Goal: Information Seeking & Learning: Learn about a topic

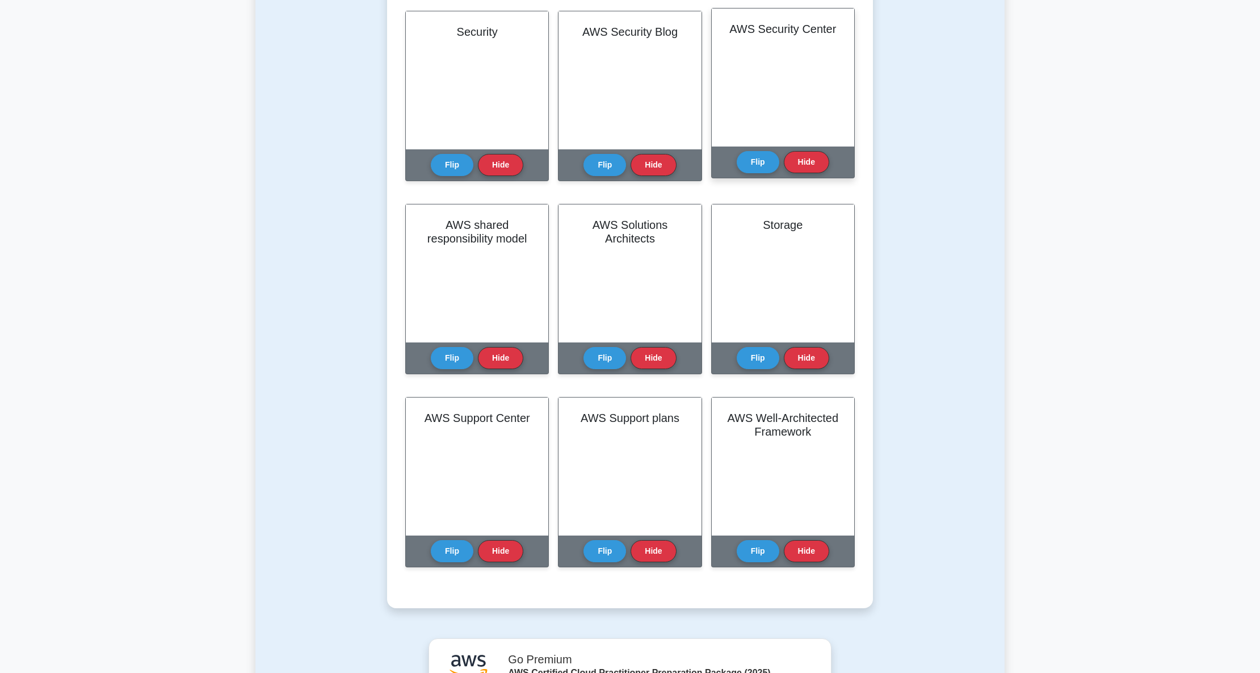
scroll to position [1589, 0]
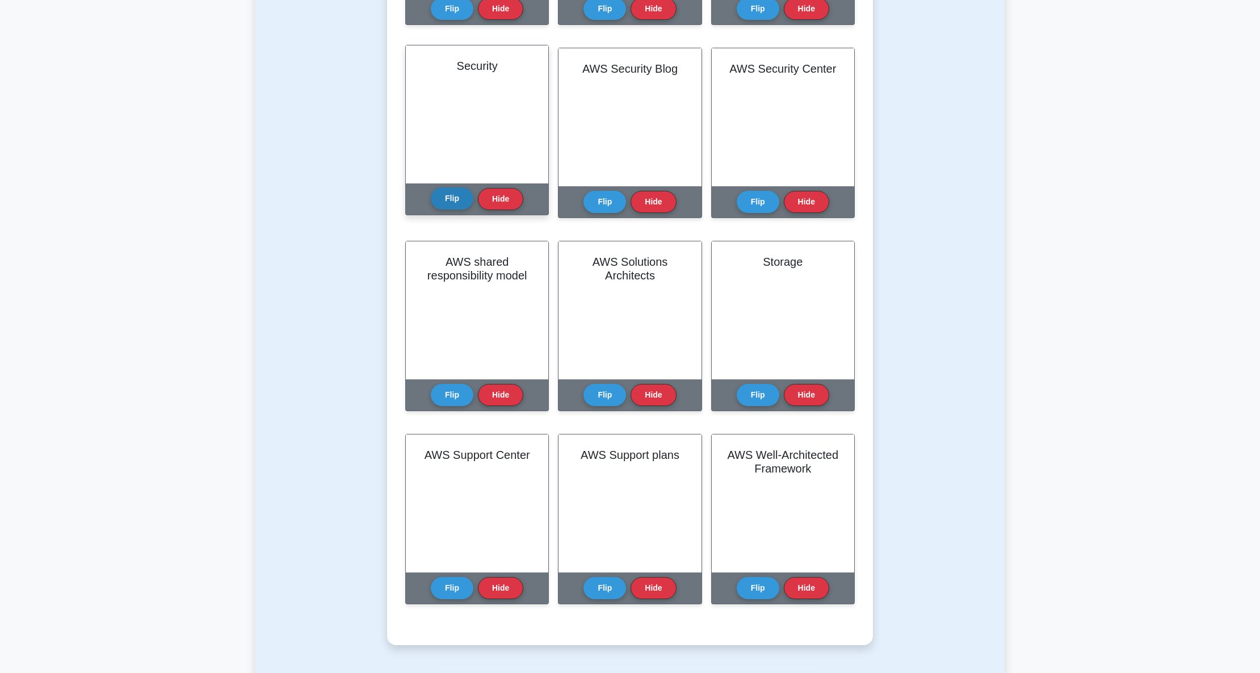
click at [457, 196] on button "Flip" at bounding box center [452, 198] width 43 height 22
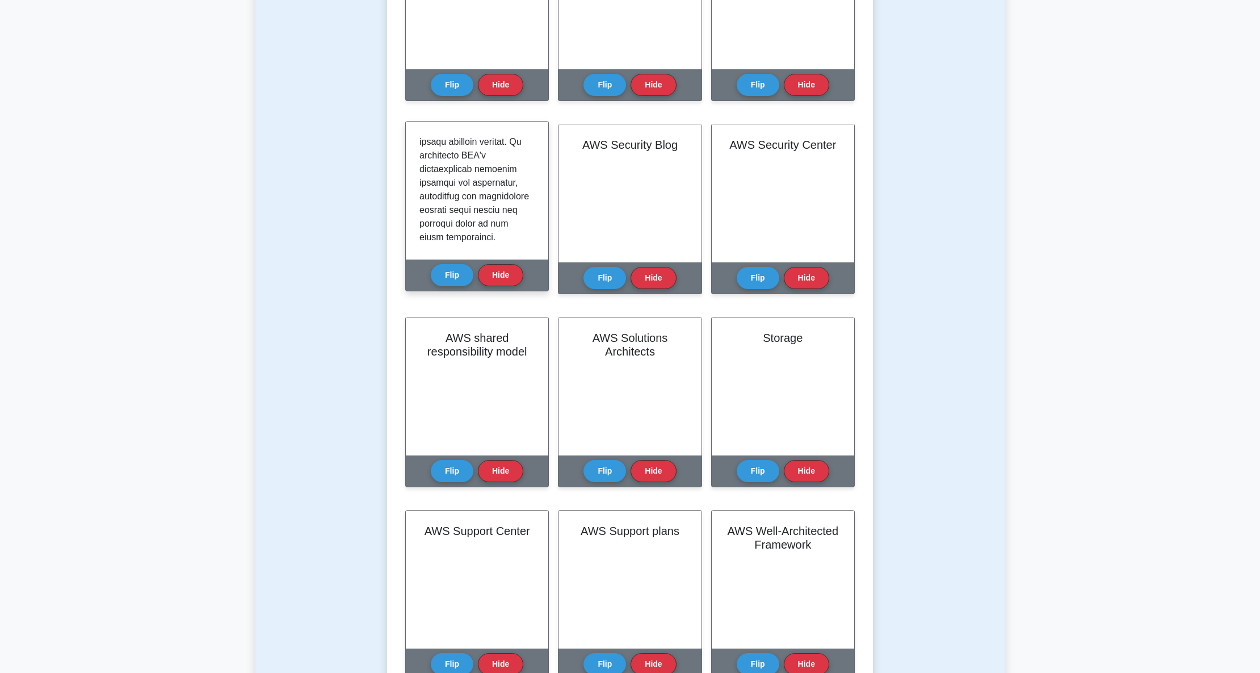
scroll to position [1370, 0]
click at [458, 278] on button "Flip" at bounding box center [452, 274] width 43 height 22
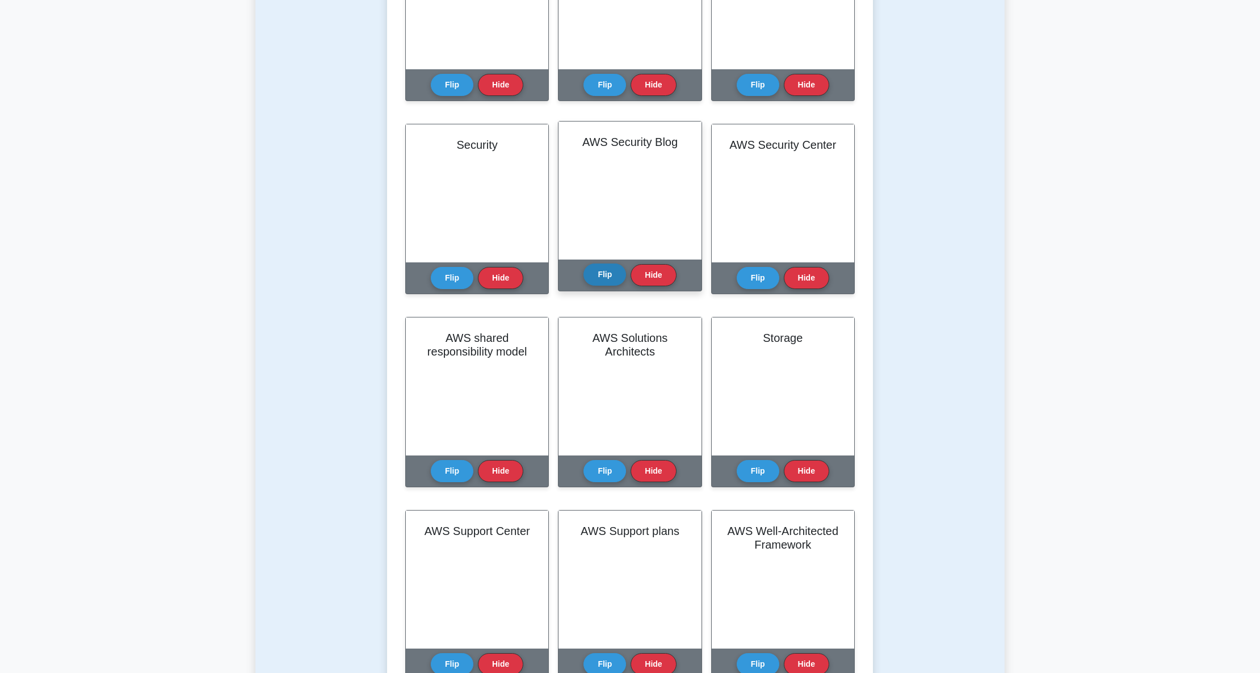
click at [611, 277] on button "Flip" at bounding box center [605, 274] width 43 height 22
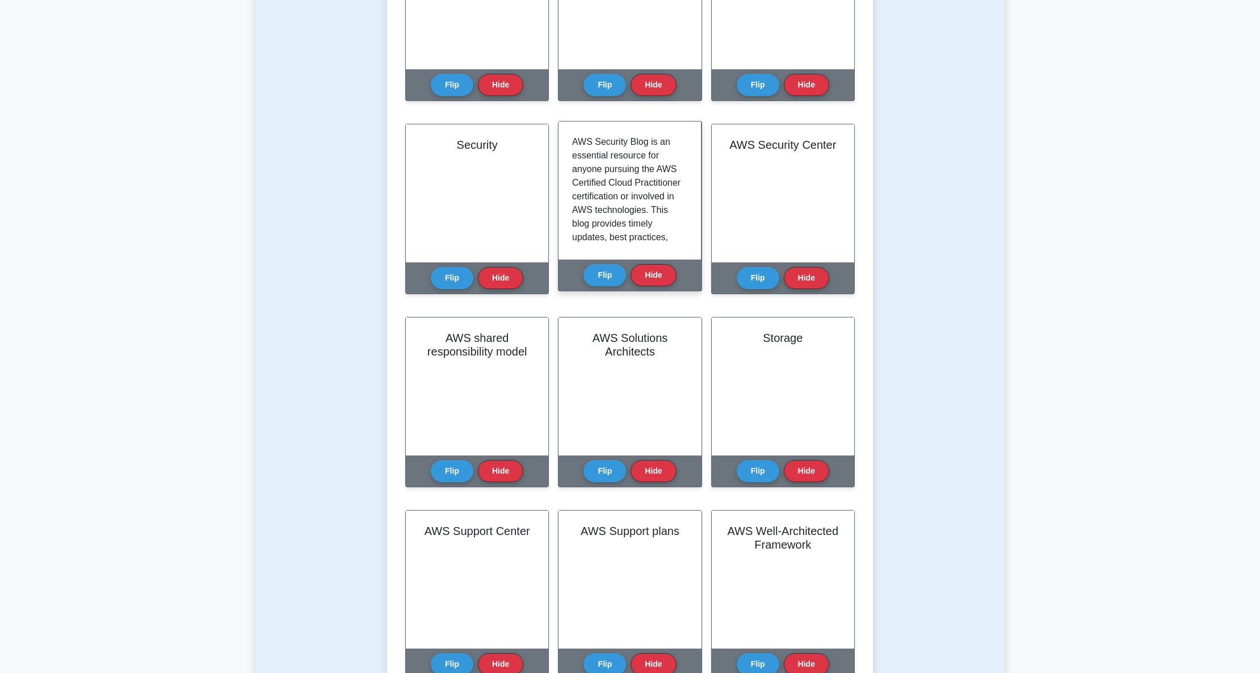
scroll to position [1438, 0]
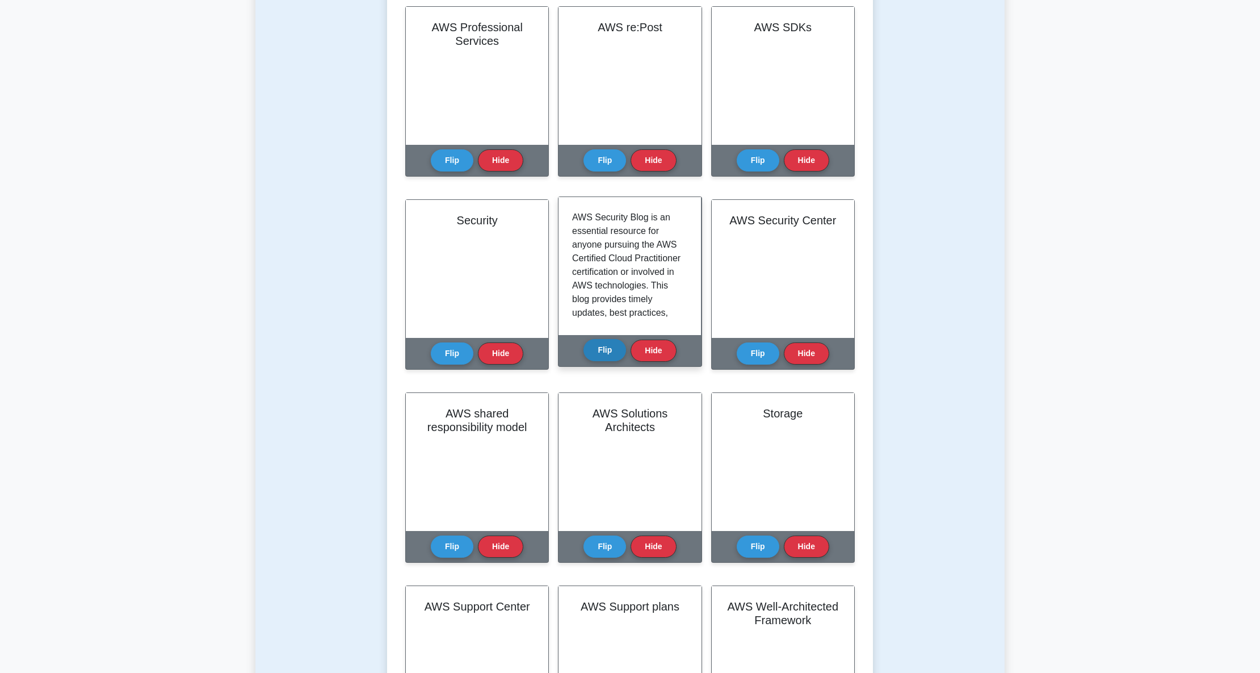
click at [605, 351] on button "Flip" at bounding box center [605, 350] width 43 height 22
click at [596, 347] on button "Flip" at bounding box center [605, 350] width 43 height 22
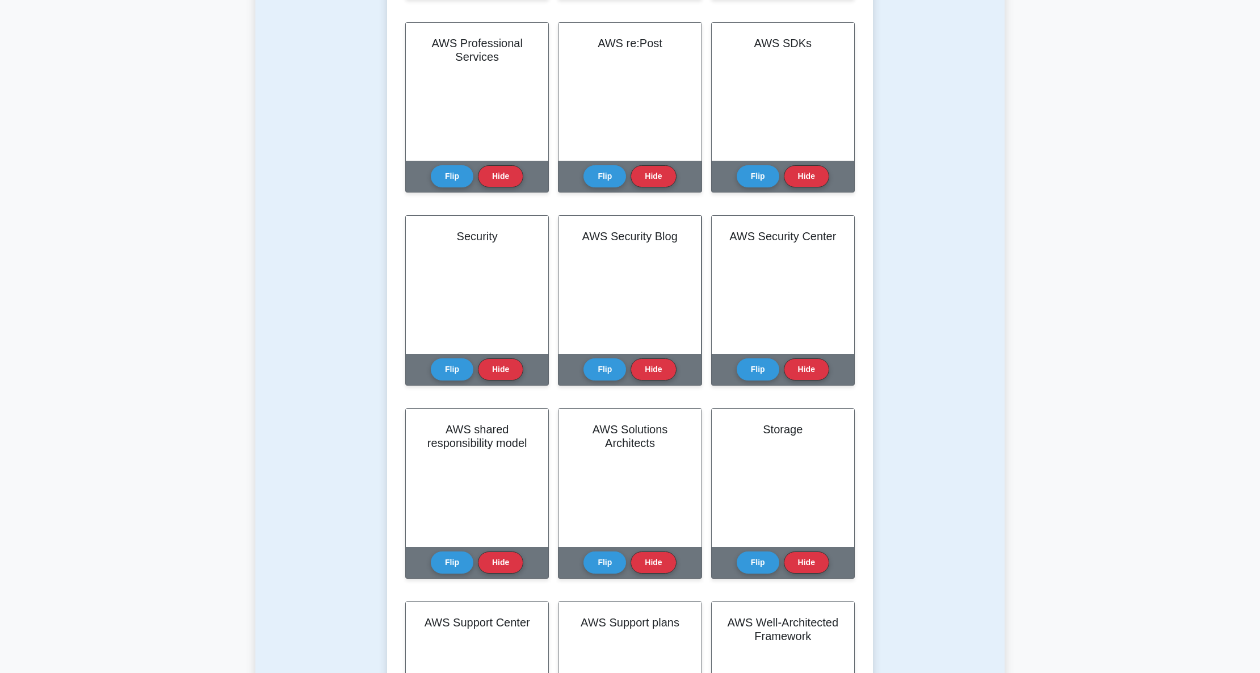
scroll to position [1438, 0]
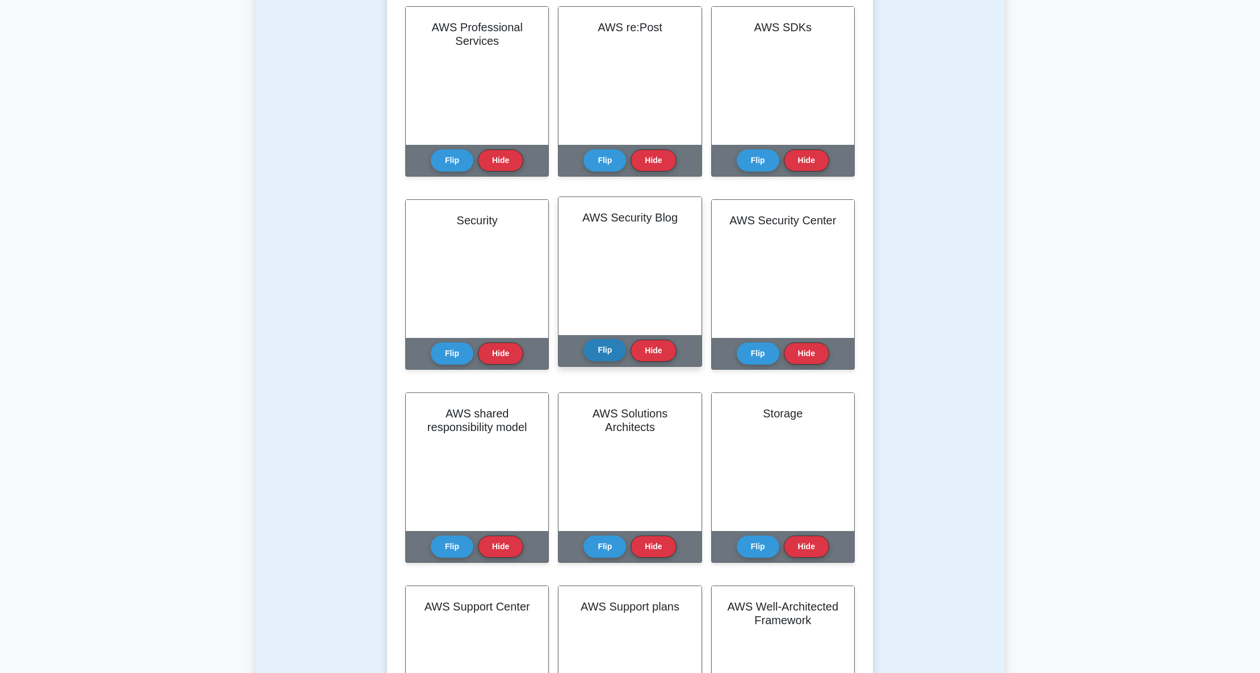
click at [588, 345] on button "Flip" at bounding box center [605, 350] width 43 height 22
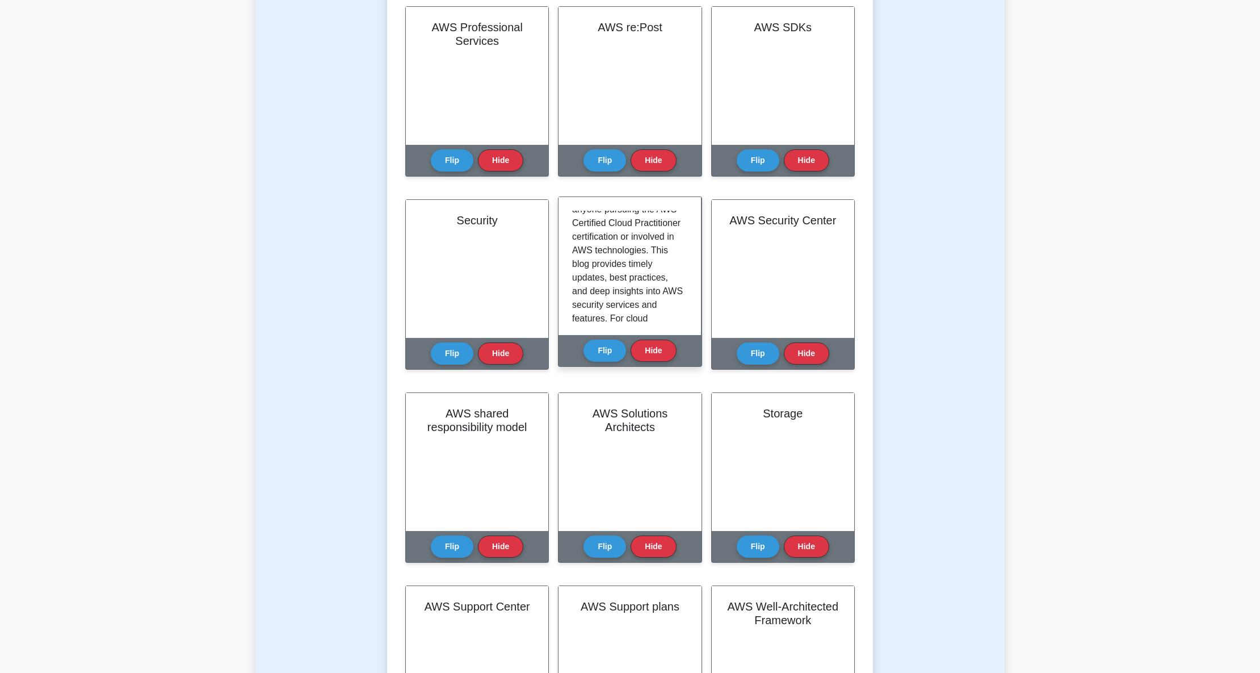
scroll to position [0, 0]
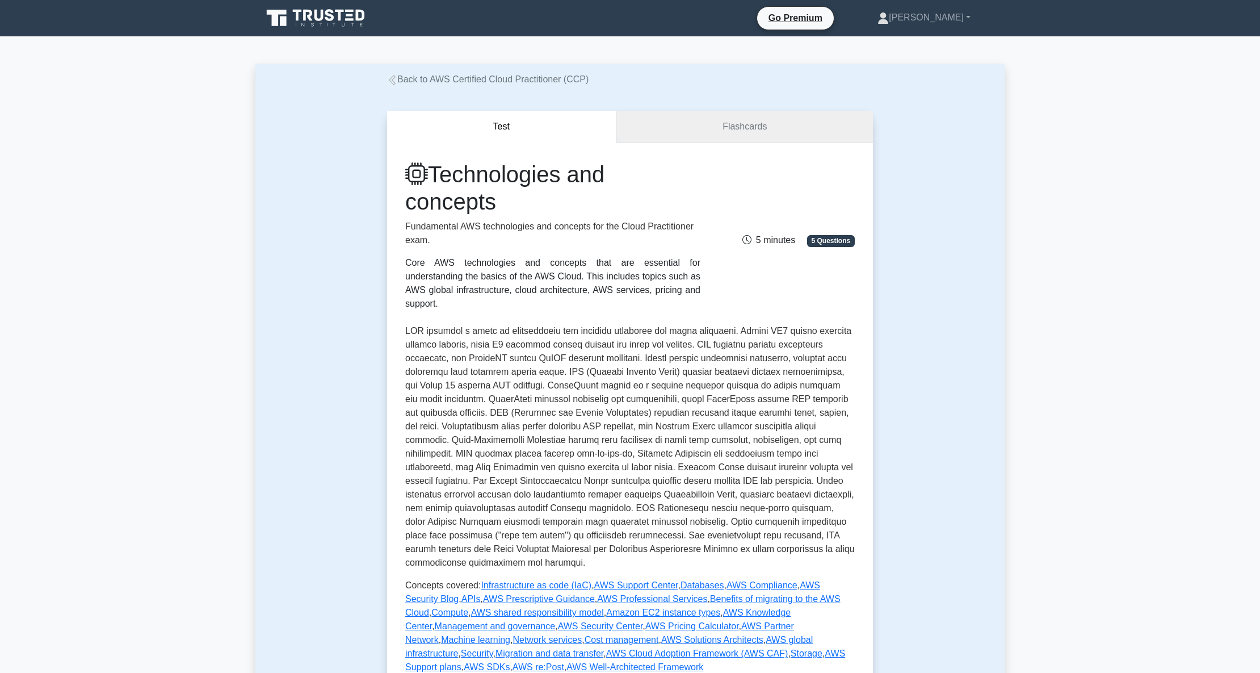
click at [749, 129] on link "Flashcards" at bounding box center [744, 127] width 257 height 32
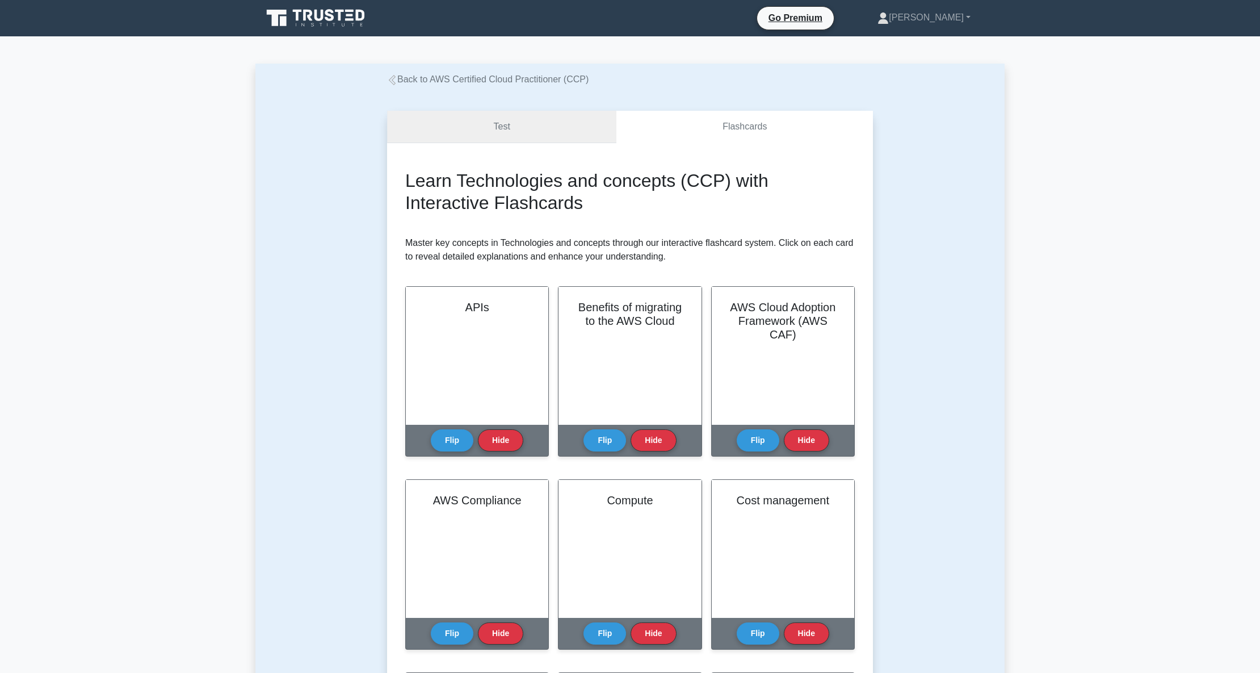
click at [489, 121] on link "Test" at bounding box center [501, 127] width 229 height 32
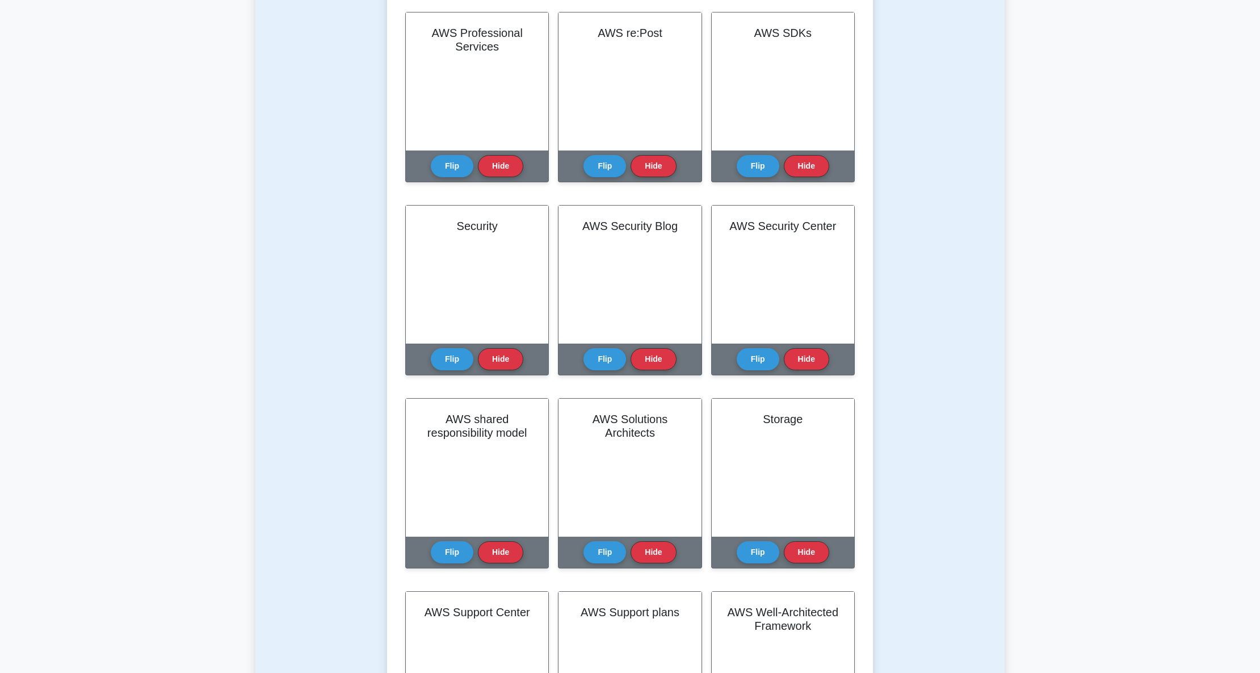
scroll to position [1438, 0]
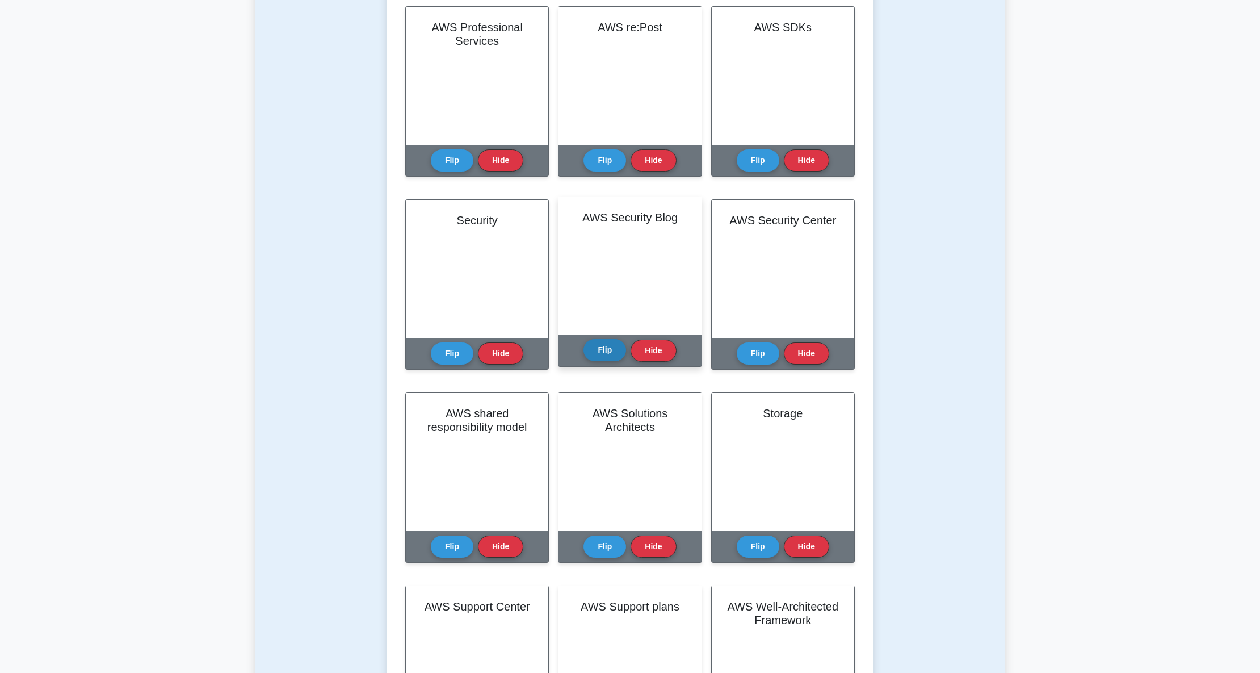
click at [604, 346] on button "Flip" at bounding box center [605, 350] width 43 height 22
